Goal: Information Seeking & Learning: Learn about a topic

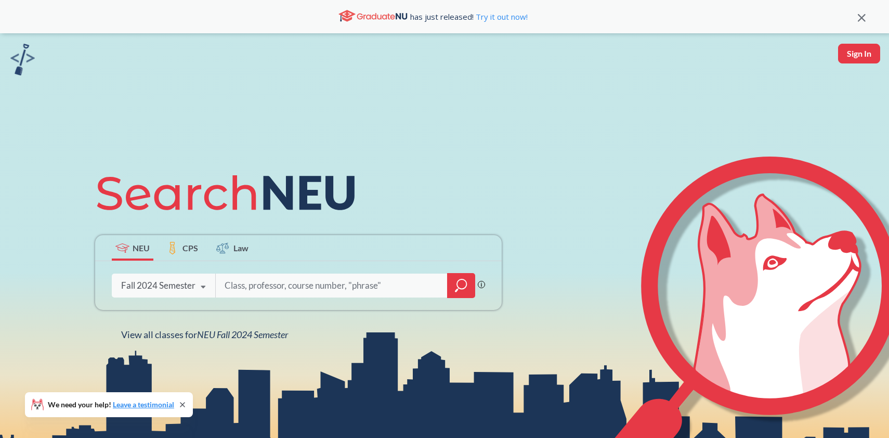
click at [171, 290] on div "Fall 2024 Semester" at bounding box center [158, 285] width 74 height 11
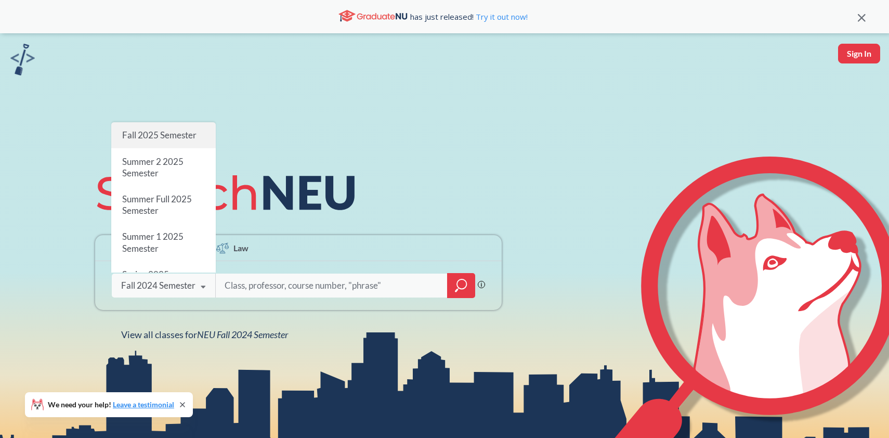
click at [163, 139] on span "Fall 2025 Semester" at bounding box center [159, 134] width 74 height 11
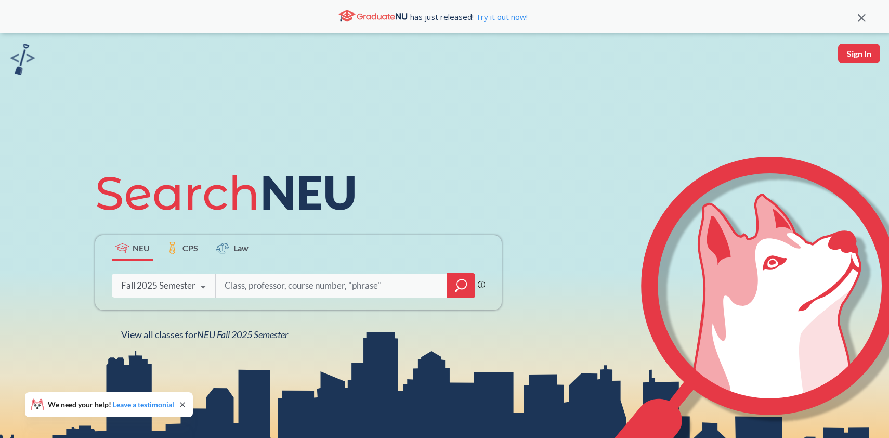
click at [266, 289] on input "search" at bounding box center [332, 285] width 216 height 22
type input "cs 5008"
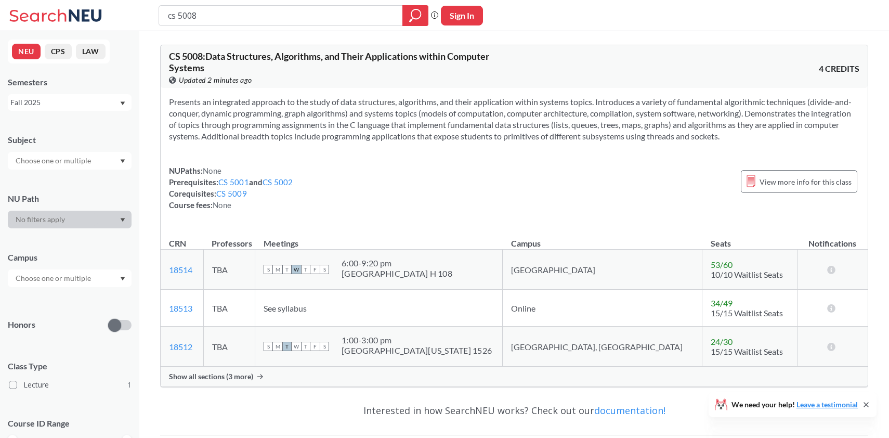
click at [218, 377] on span "Show all sections (3 more)" at bounding box center [211, 376] width 84 height 9
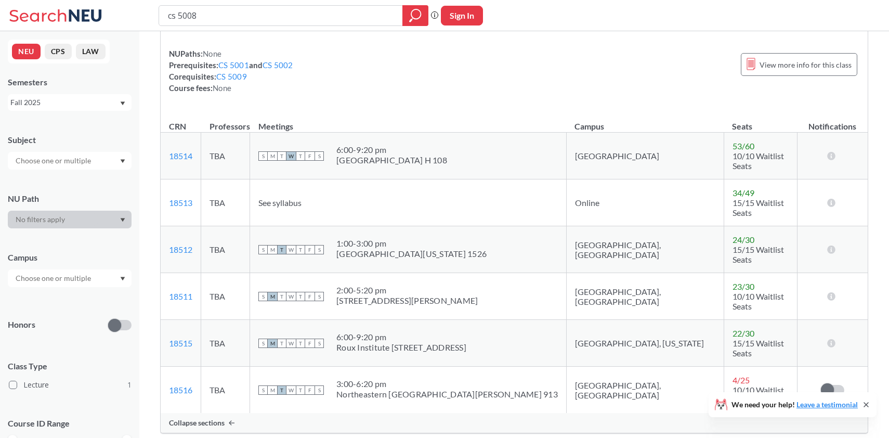
scroll to position [115, 0]
